Goal: Navigation & Orientation: Find specific page/section

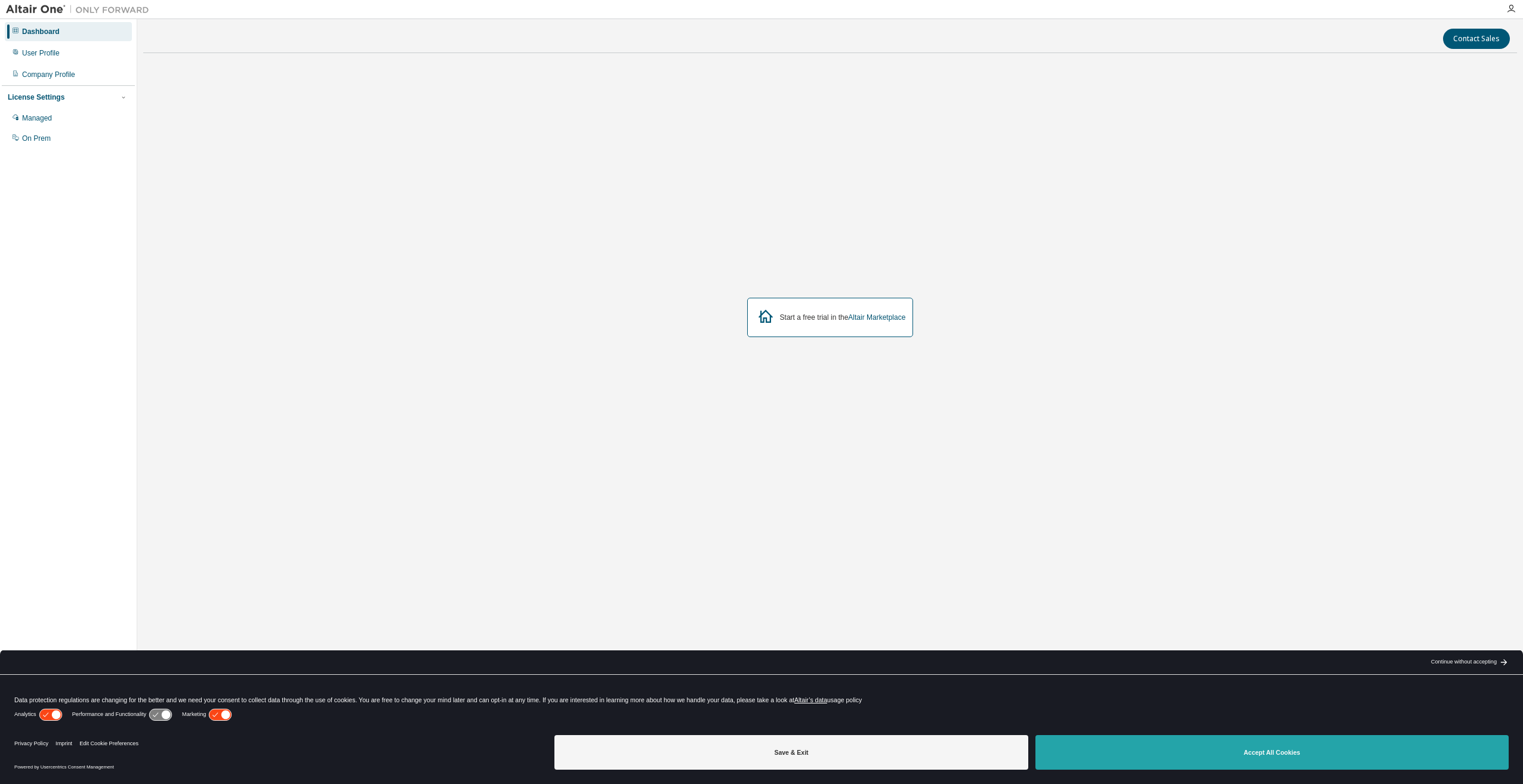
click at [1292, 757] on button "Accept All Cookies" at bounding box center [1272, 752] width 473 height 35
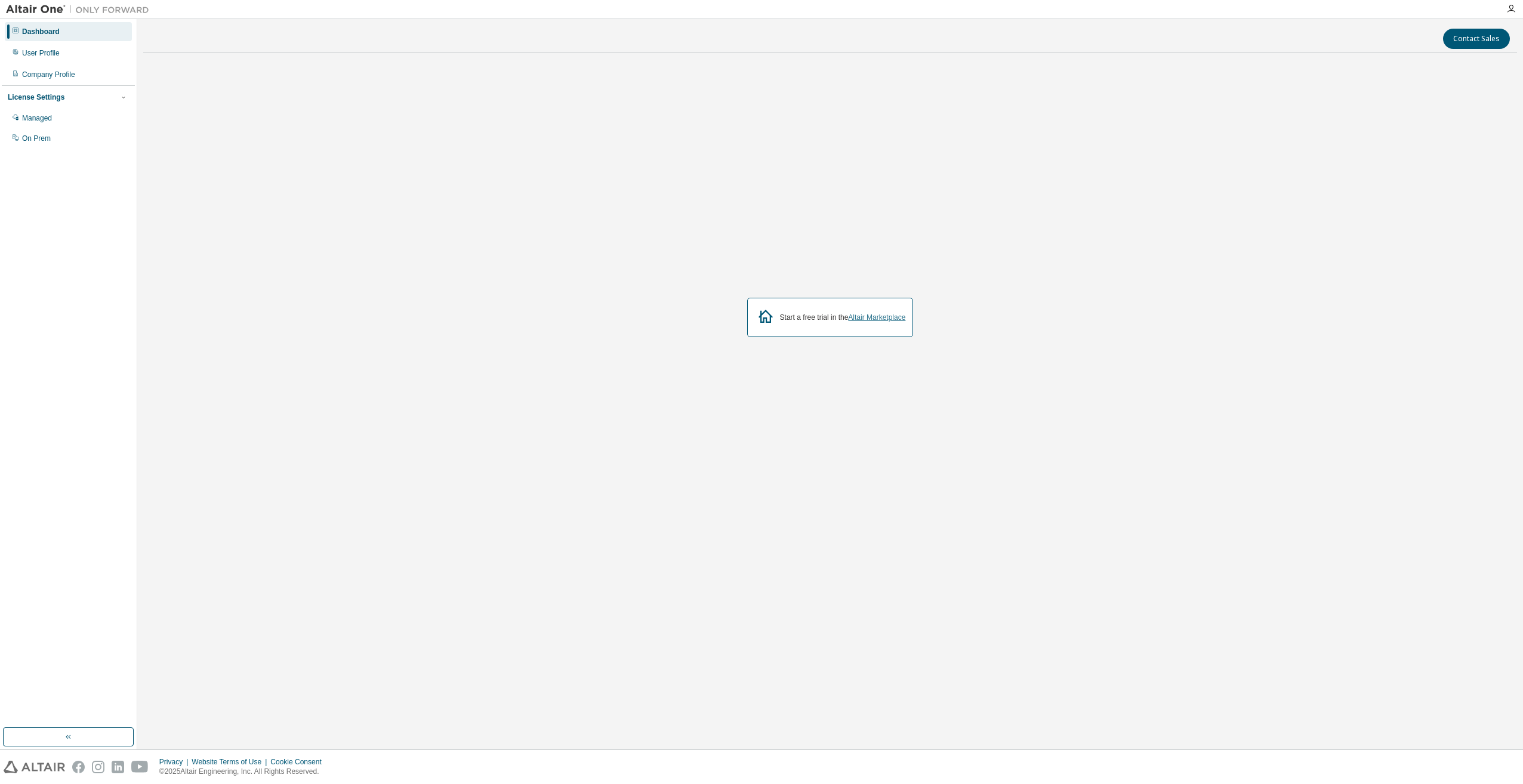
click at [867, 317] on link "Altair Marketplace" at bounding box center [876, 317] width 57 height 8
